Goal: Information Seeking & Learning: Understand process/instructions

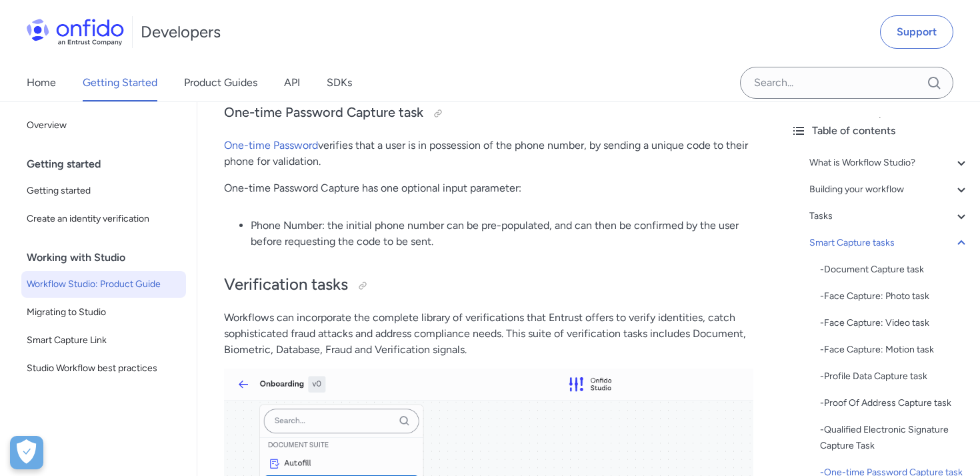
scroll to position [416, 0]
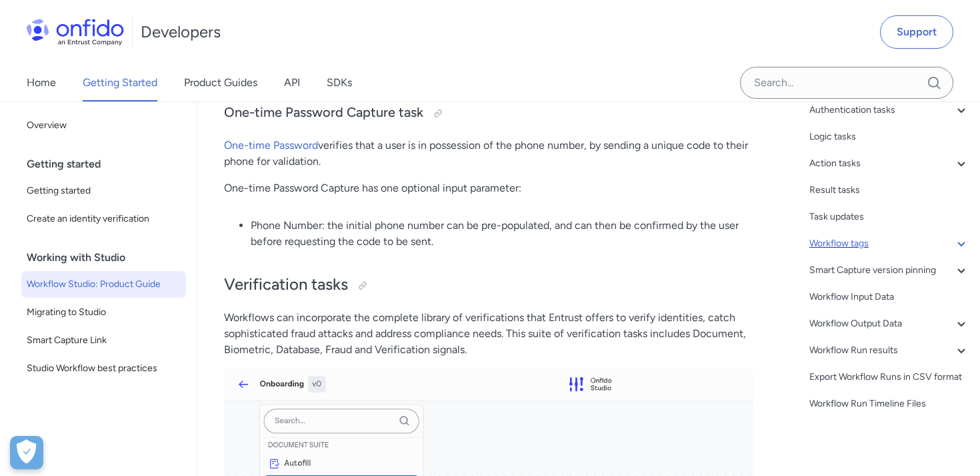
click at [959, 245] on icon at bounding box center [962, 243] width 16 height 16
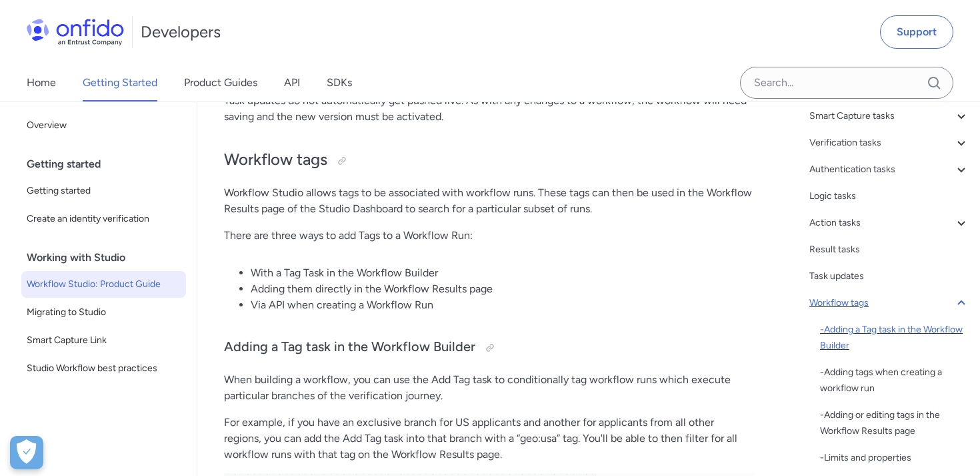
scroll to position [126, 0]
click at [960, 298] on icon at bounding box center [962, 303] width 16 height 16
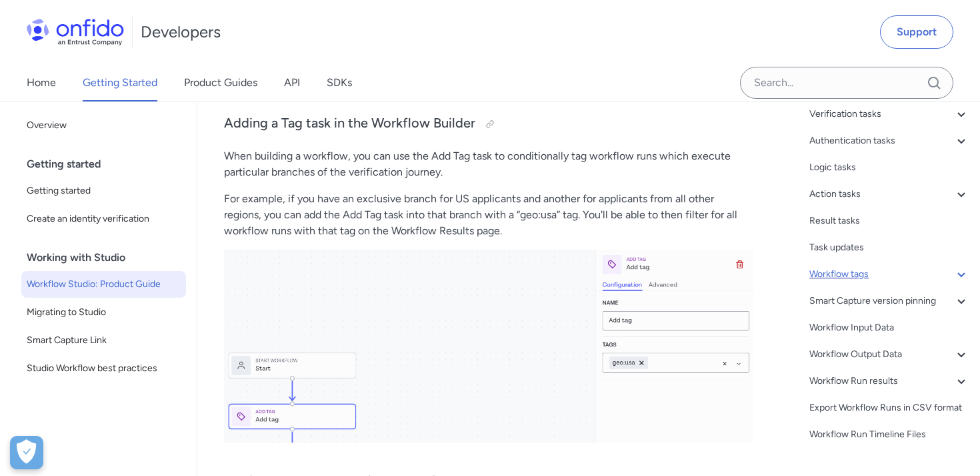
scroll to position [186, 0]
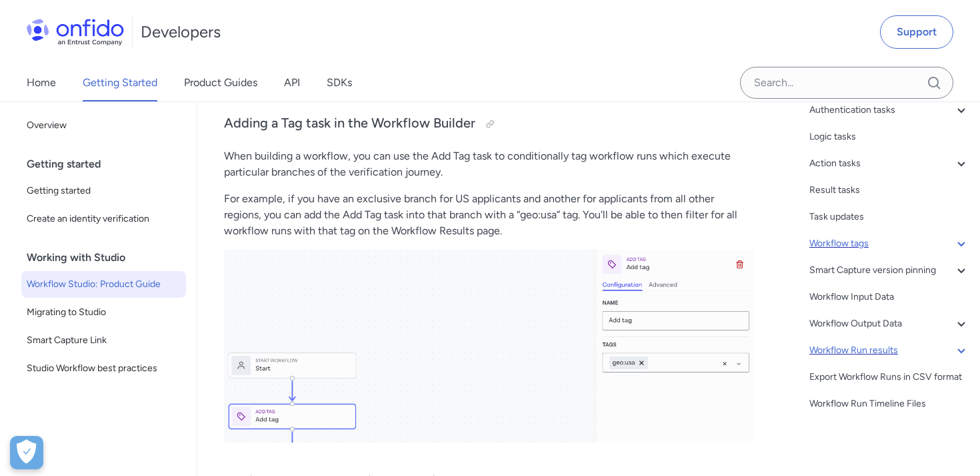
click at [950, 353] on div "Workflow Run results" at bounding box center [890, 350] width 160 height 16
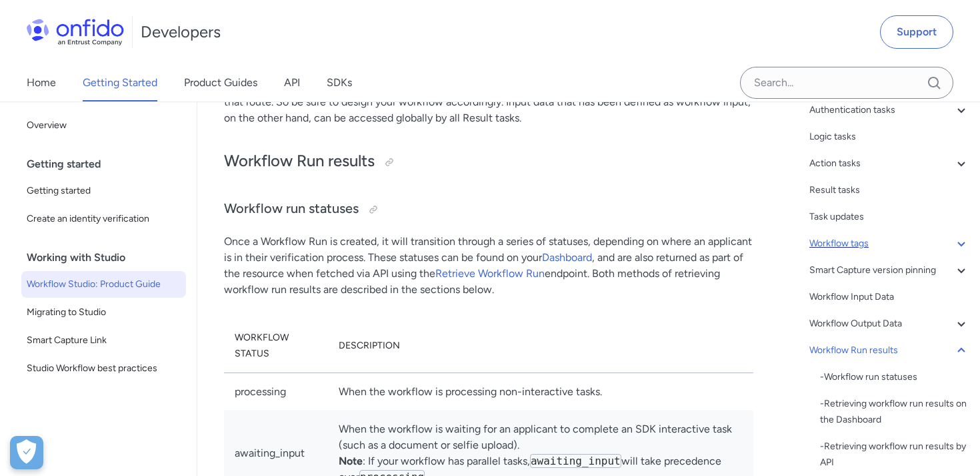
scroll to position [298, 0]
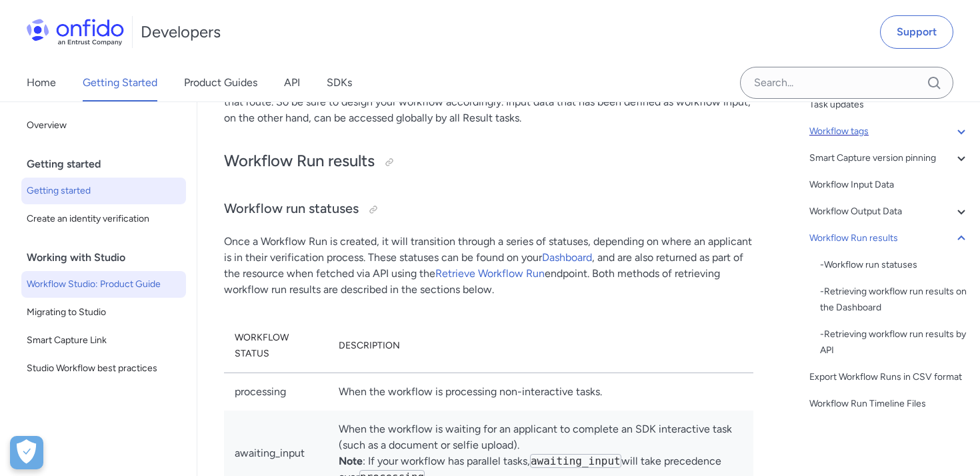
click at [67, 187] on span "Getting started" at bounding box center [104, 191] width 154 height 16
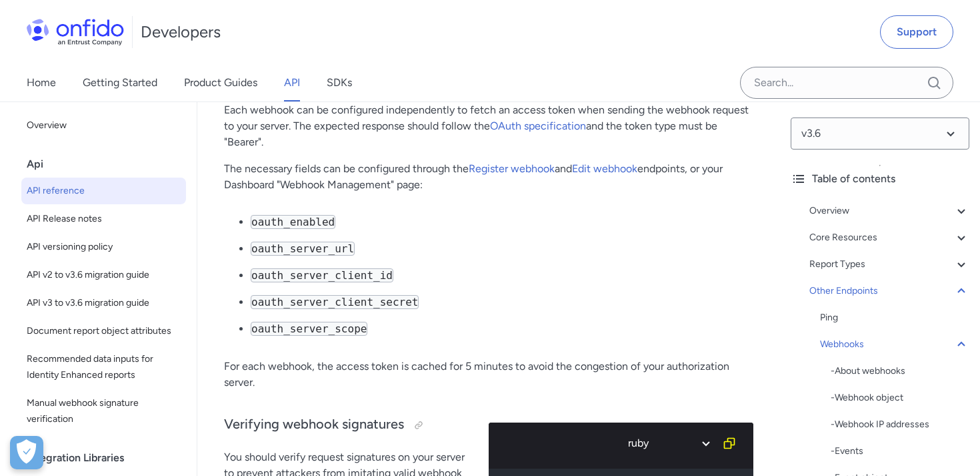
scroll to position [126775, 0]
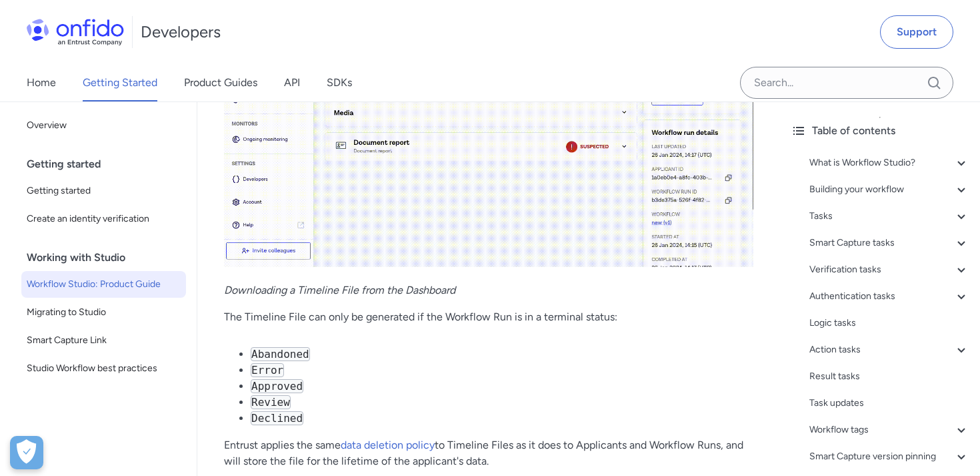
scroll to position [33644, 0]
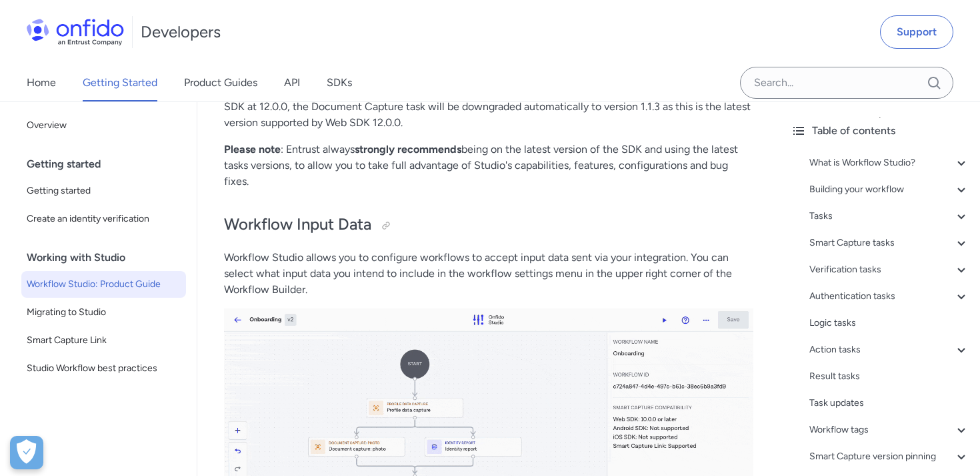
scroll to position [28757, 0]
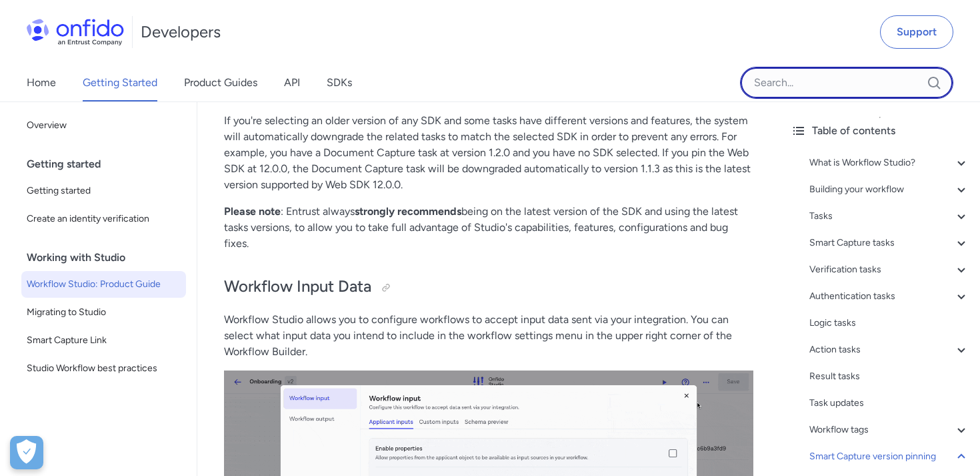
click at [842, 93] on input "Onfido search input field" at bounding box center [846, 83] width 213 height 32
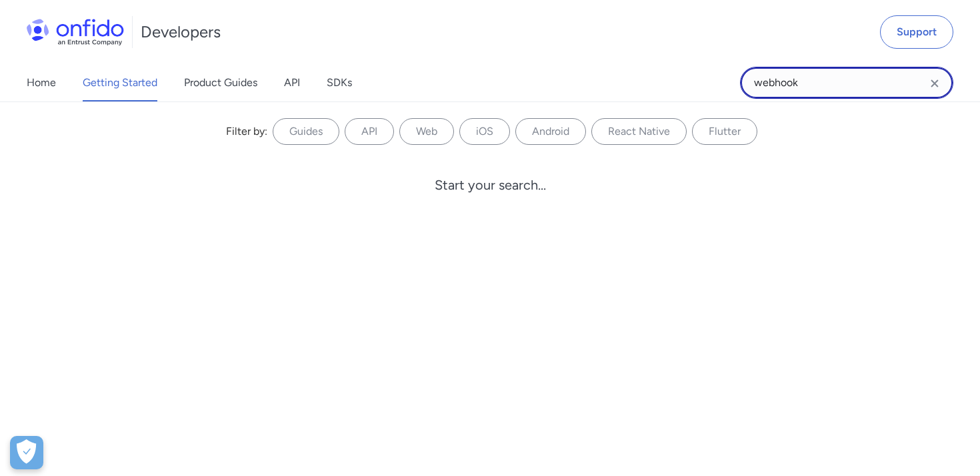
type input "webhook"
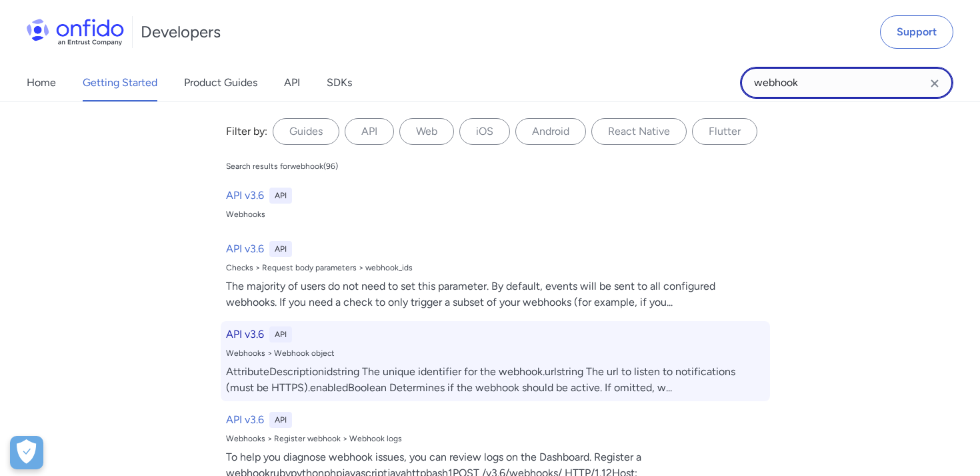
scroll to position [922, 0]
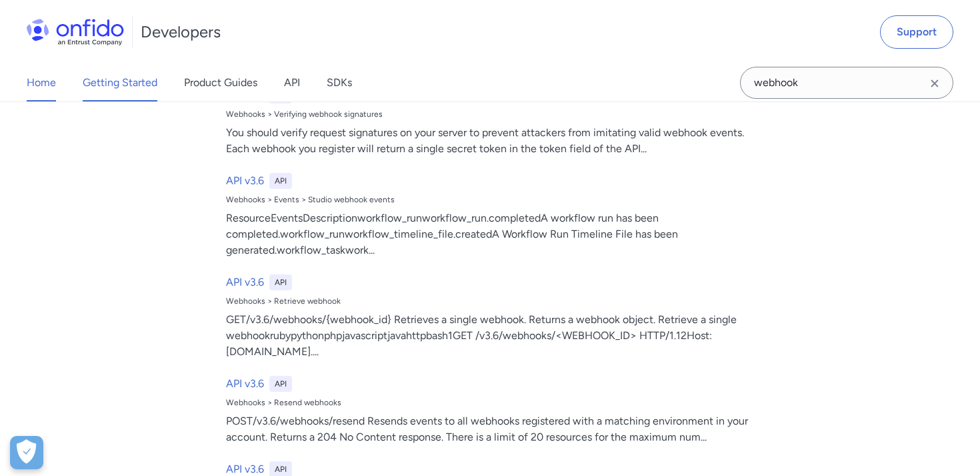
click at [40, 79] on link "Home" at bounding box center [41, 82] width 29 height 37
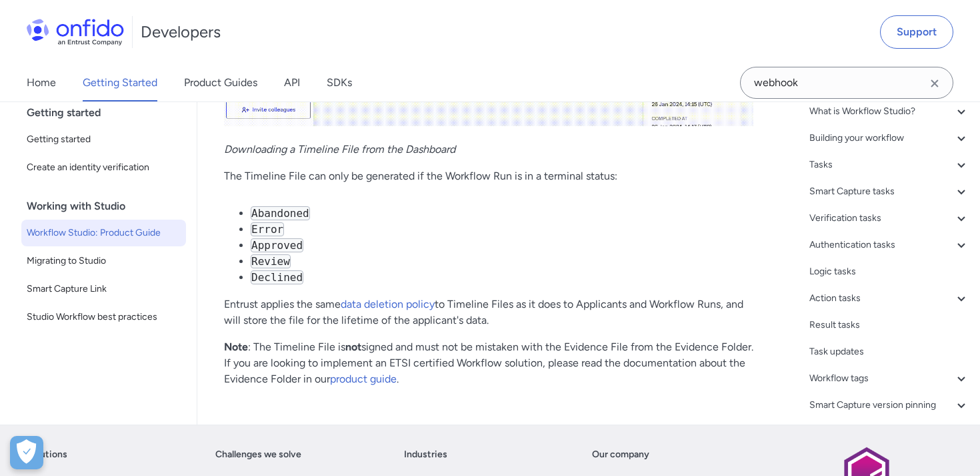
scroll to position [33726, 0]
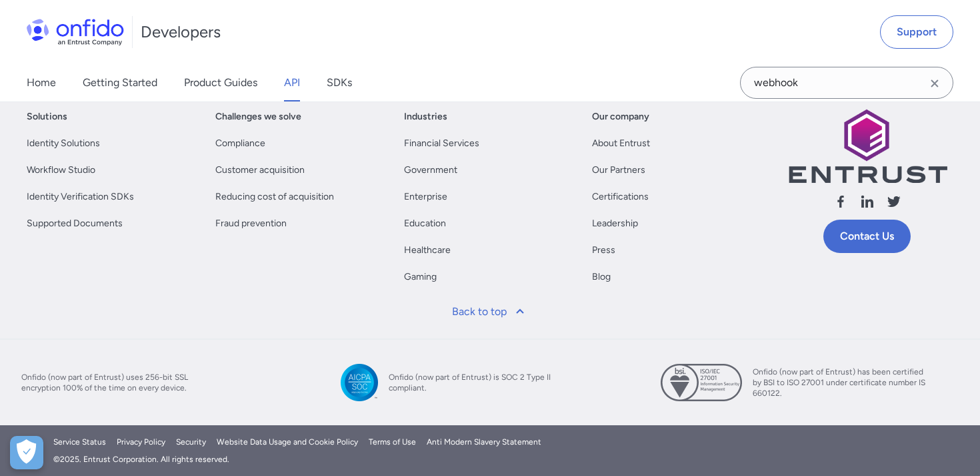
scroll to position [157038, 0]
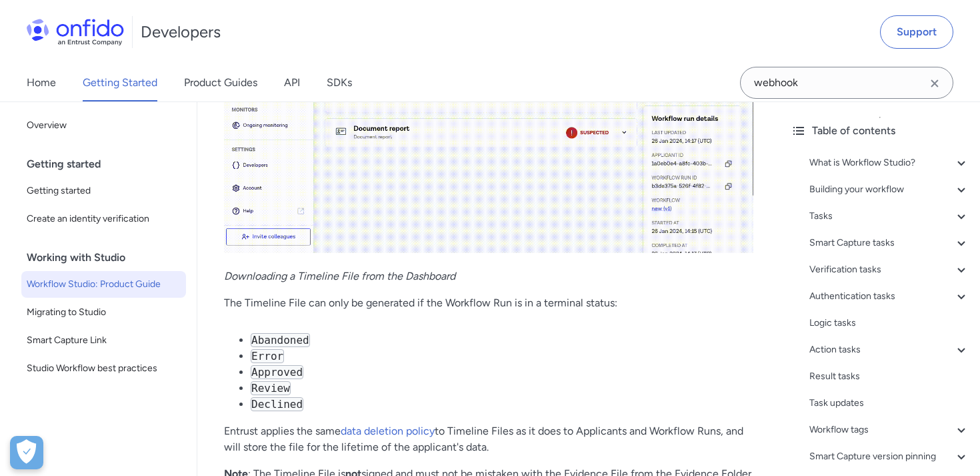
scroll to position [33710, 0]
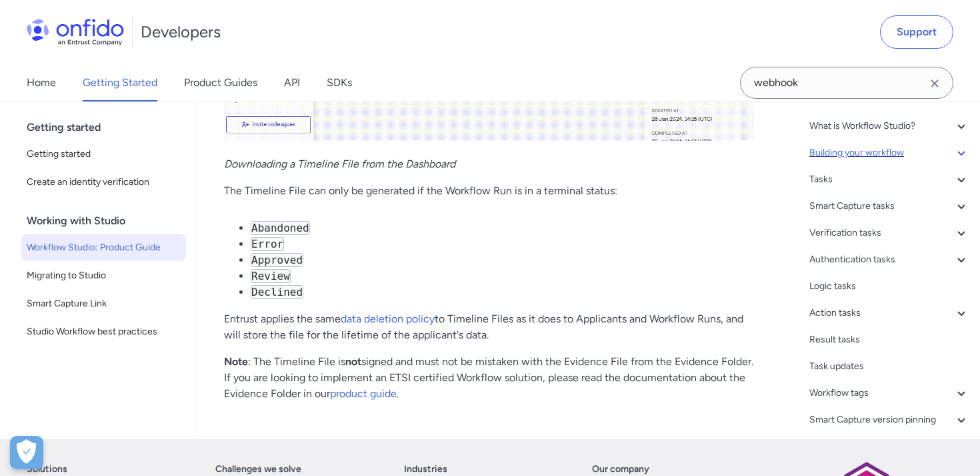
click at [962, 150] on icon at bounding box center [962, 153] width 16 height 16
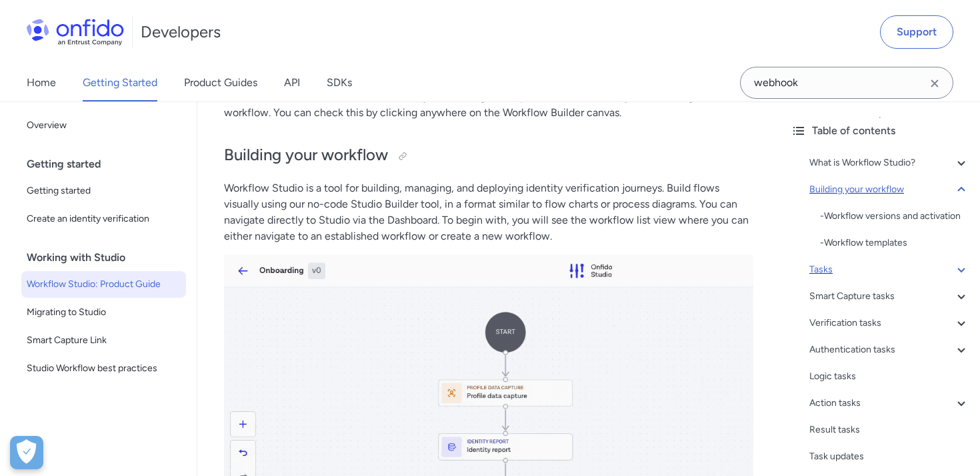
click at [958, 267] on icon at bounding box center [961, 269] width 7 height 5
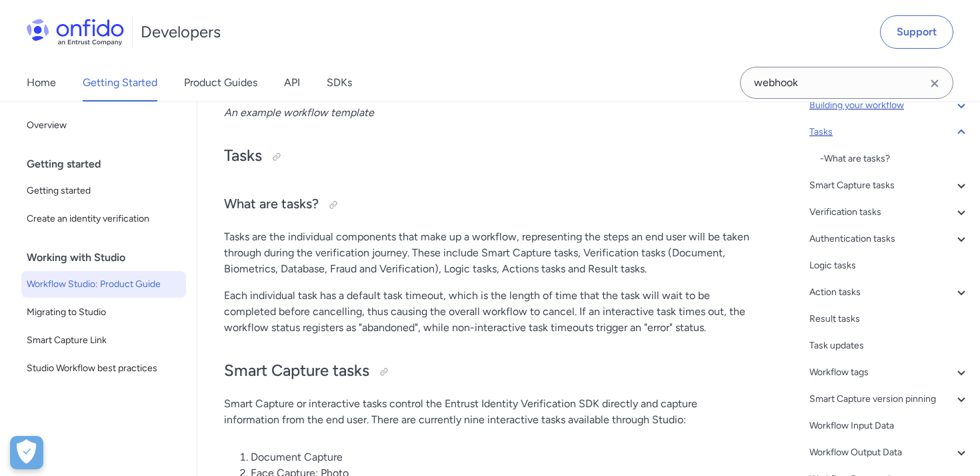
scroll to position [213, 0]
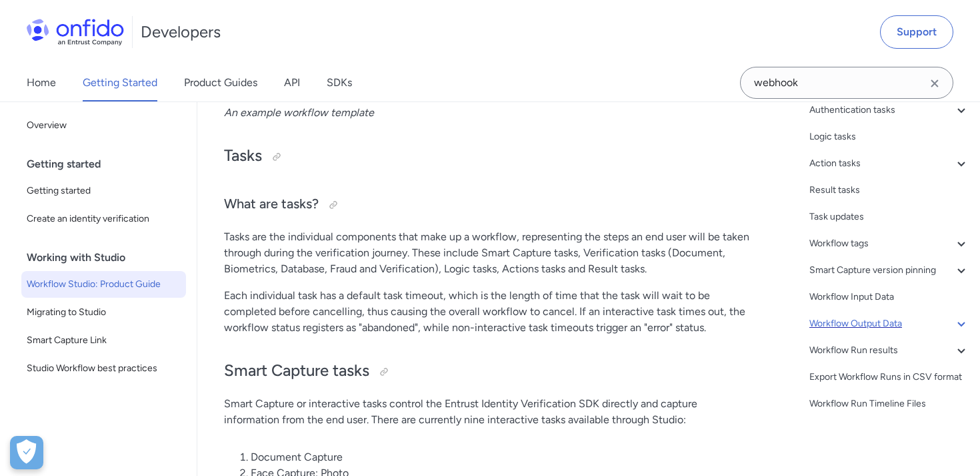
click at [966, 326] on icon at bounding box center [962, 323] width 16 height 16
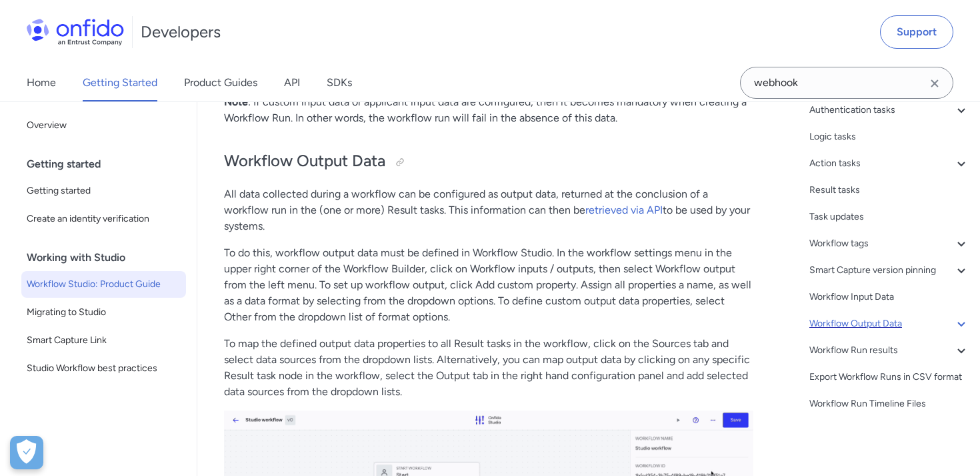
scroll to position [186, 0]
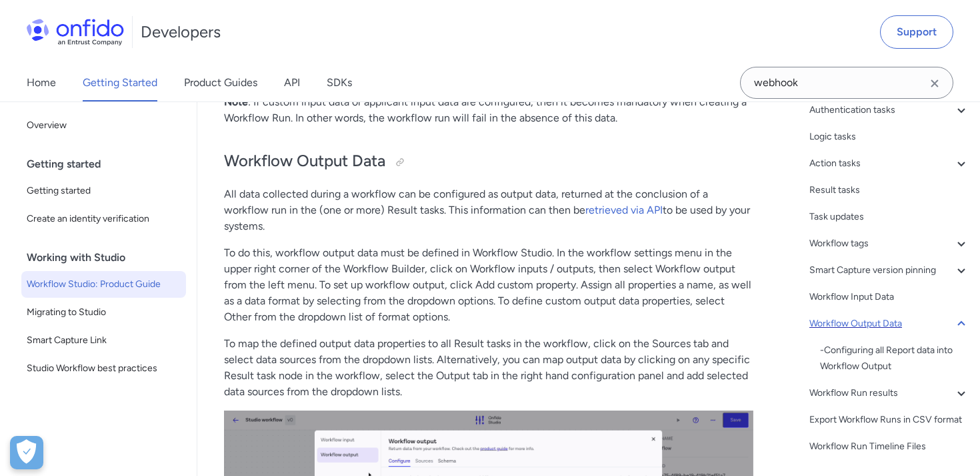
click at [966, 326] on icon at bounding box center [962, 323] width 16 height 16
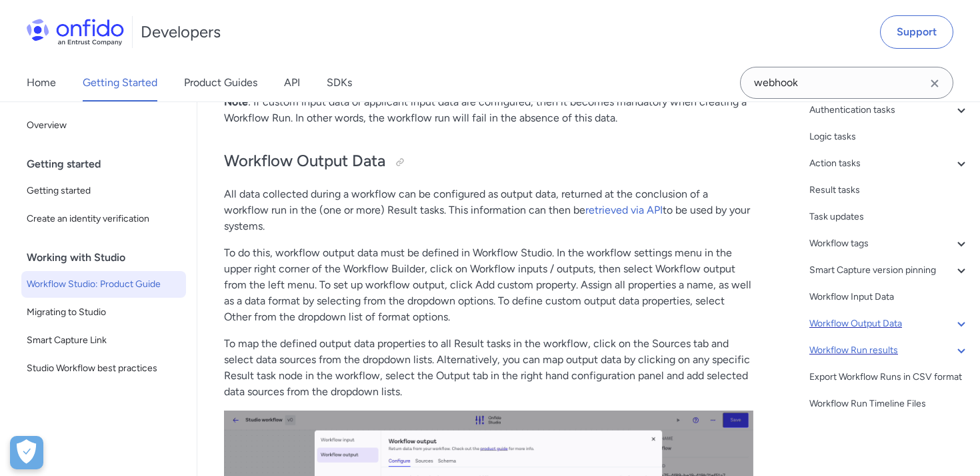
click at [954, 344] on icon at bounding box center [962, 350] width 16 height 16
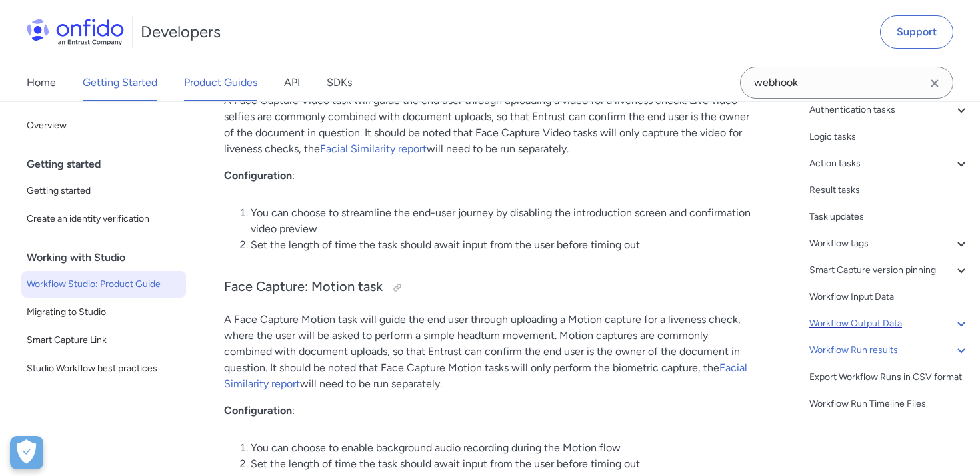
click at [236, 83] on link "Product Guides" at bounding box center [220, 82] width 73 height 37
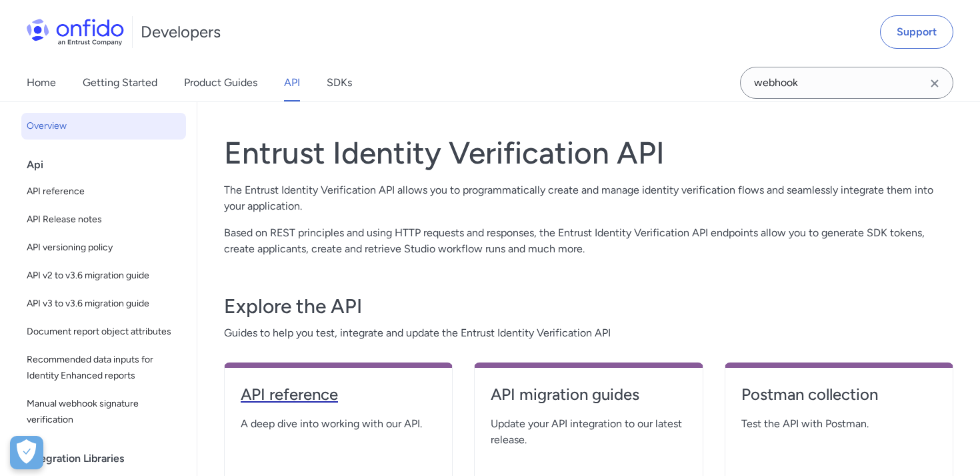
click at [312, 398] on h4 "API reference" at bounding box center [338, 394] width 195 height 21
select select "http"
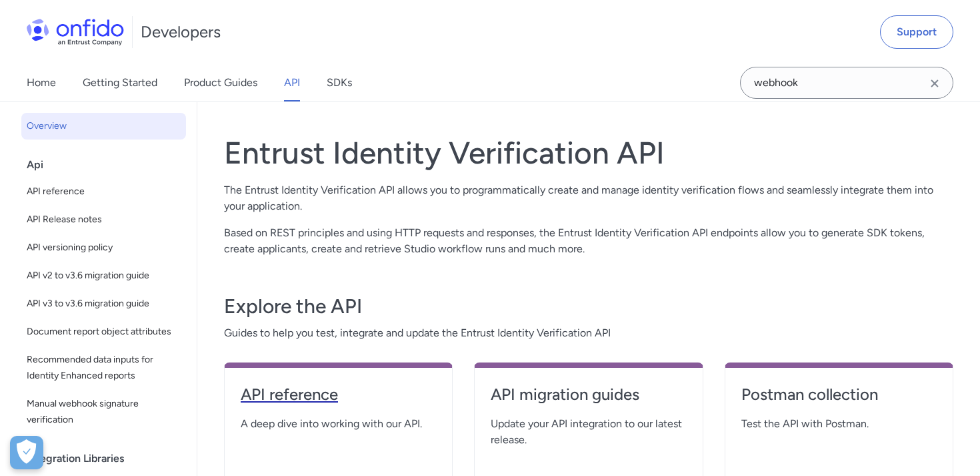
select select "http"
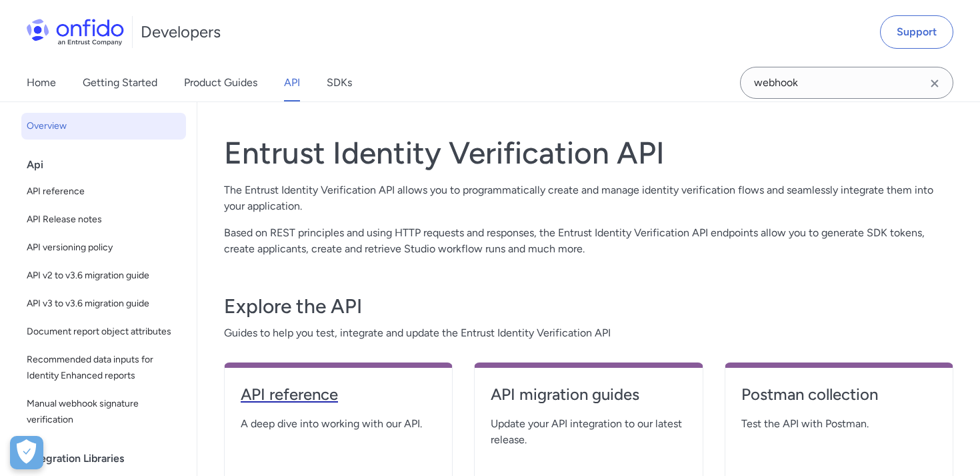
select select "http"
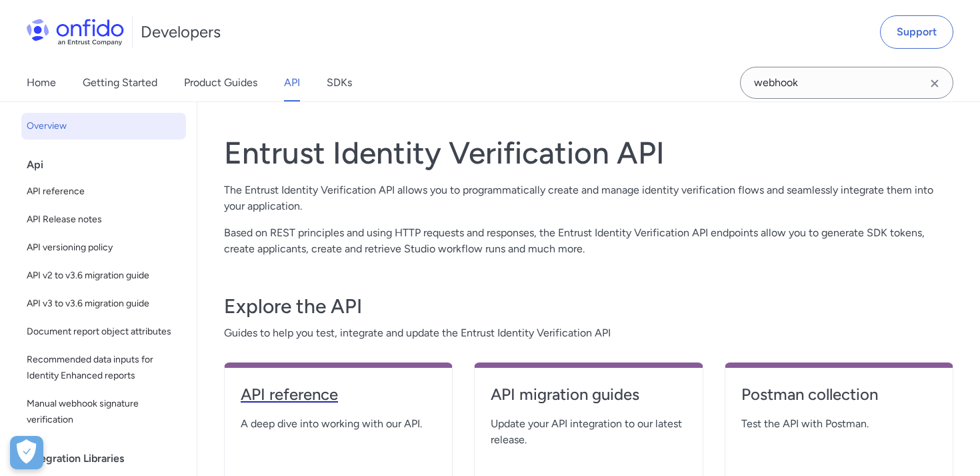
select select "http"
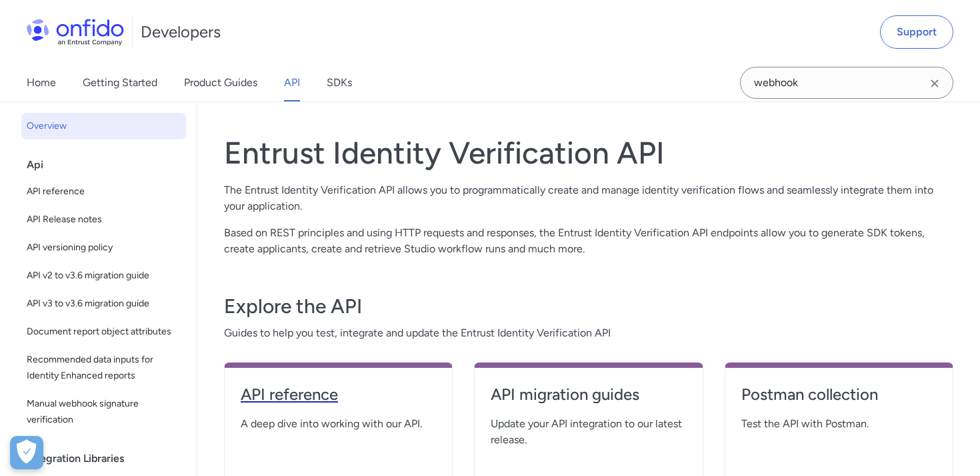
select select "http"
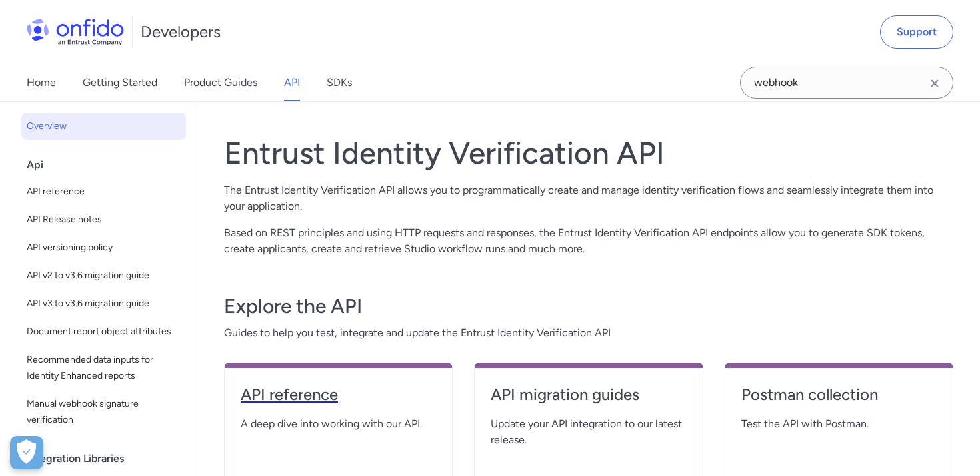
select select "http"
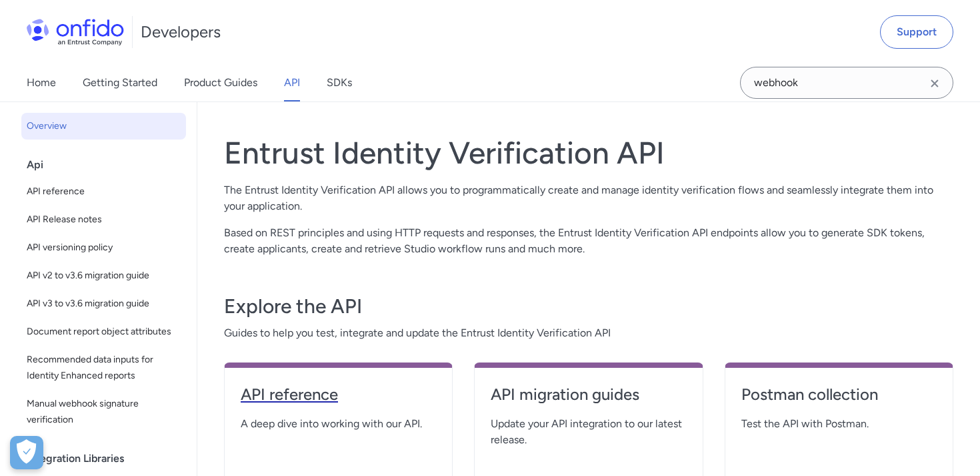
select select "http"
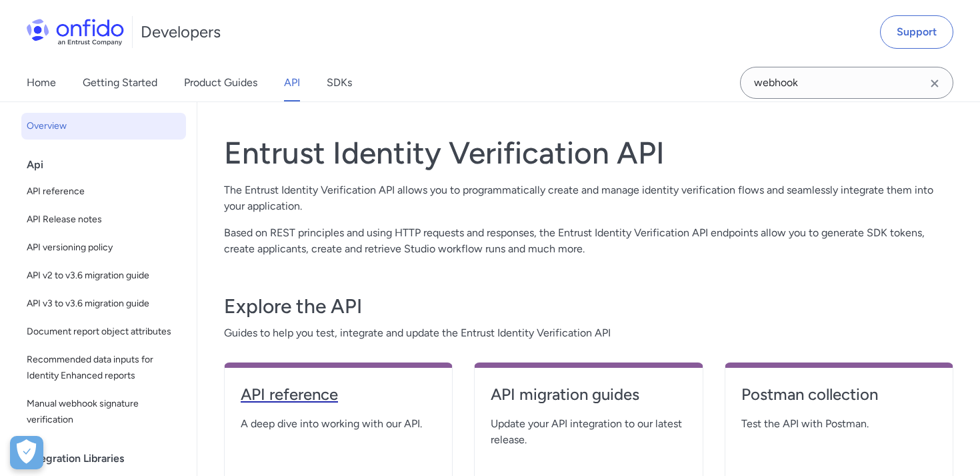
select select "http"
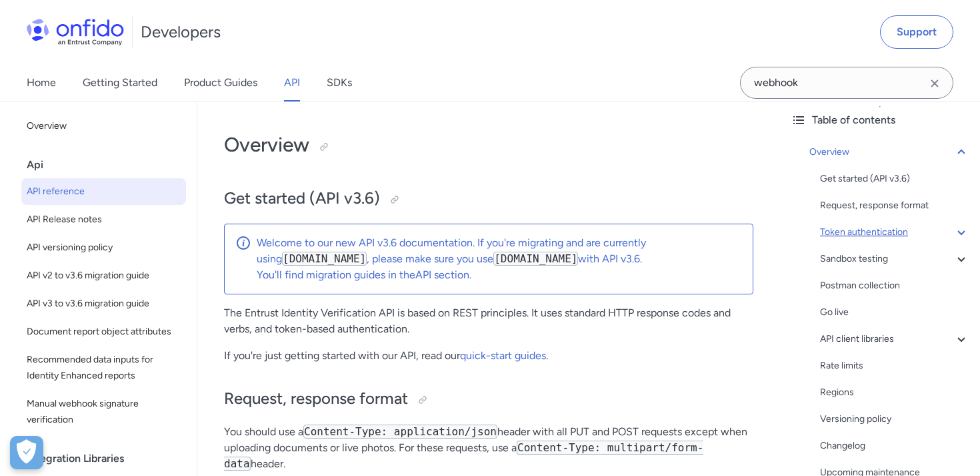
scroll to position [57, 0]
click at [960, 253] on icon at bounding box center [962, 261] width 16 height 16
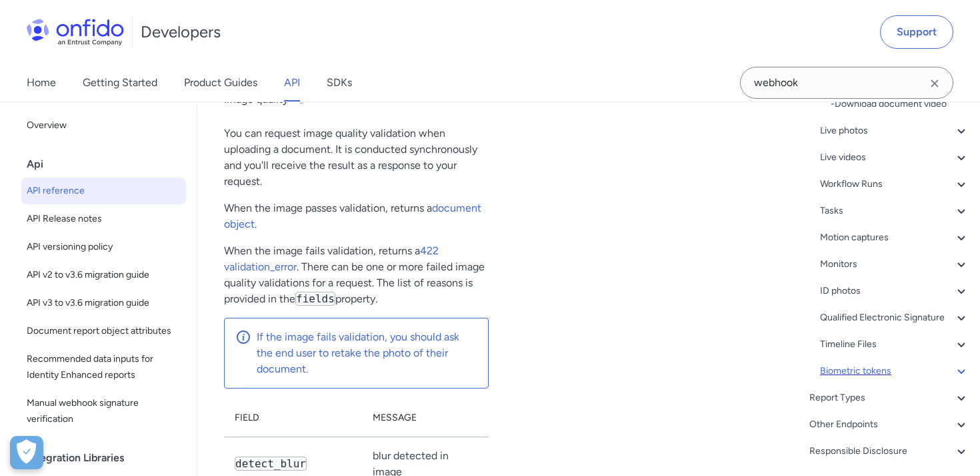
scroll to position [401, 0]
click at [926, 193] on div "Applicants - Applicants with Sanctioned Documents - Applicant object - ID numbe…" at bounding box center [894, 116] width 149 height 523
click at [908, 181] on div "Workflow Runs" at bounding box center [894, 183] width 149 height 16
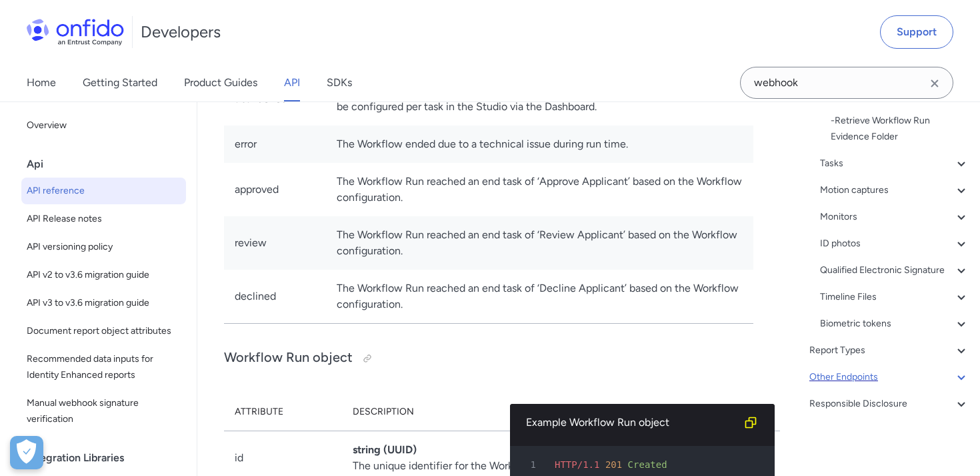
click at [899, 378] on div "Other Endpoints" at bounding box center [890, 377] width 160 height 16
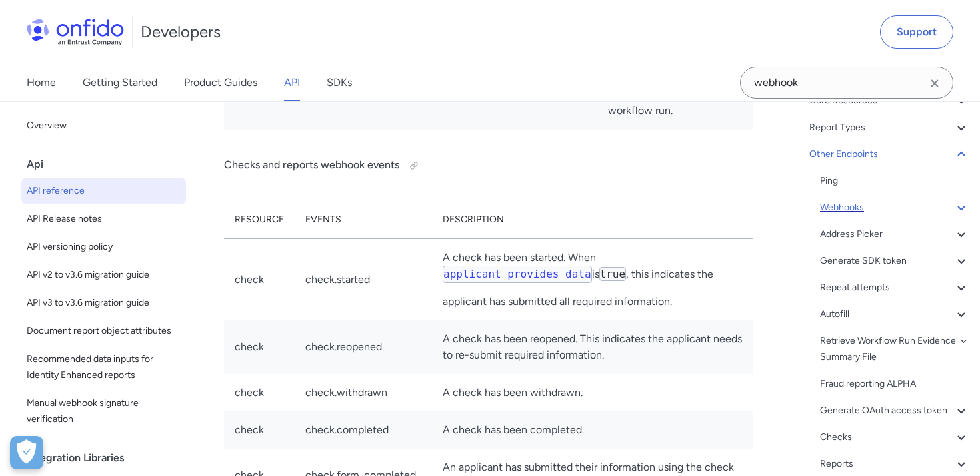
scroll to position [122, 0]
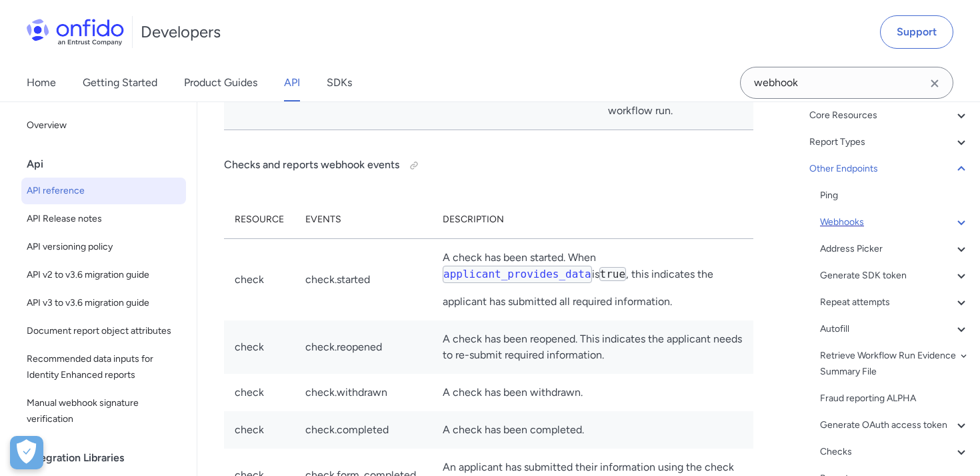
click at [866, 217] on div "Webhooks" at bounding box center [894, 222] width 149 height 16
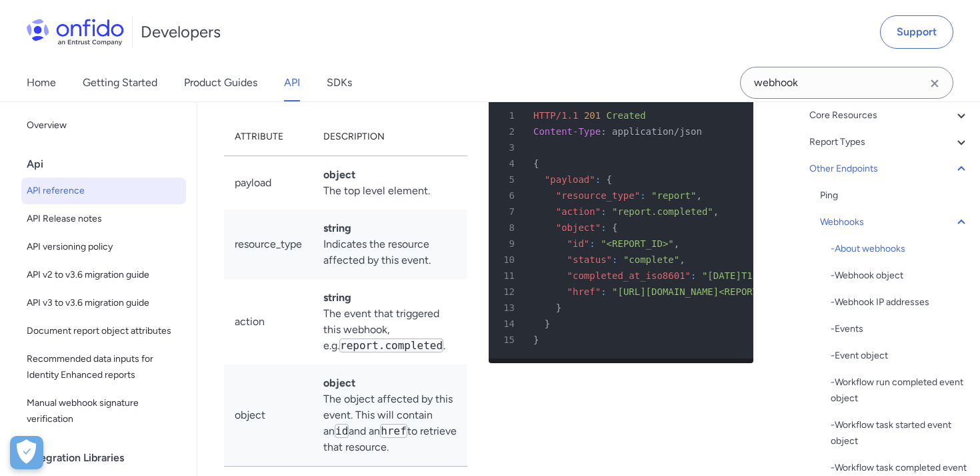
scroll to position [122048, 0]
